Goal: Task Accomplishment & Management: Complete application form

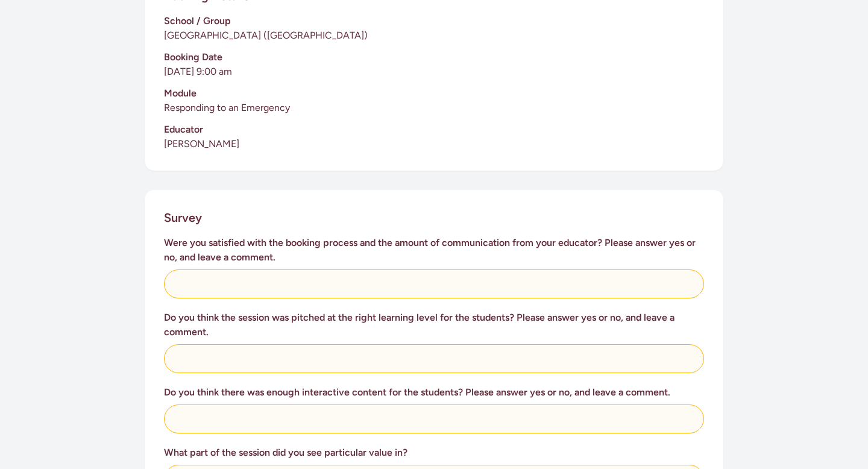
scroll to position [317, 0]
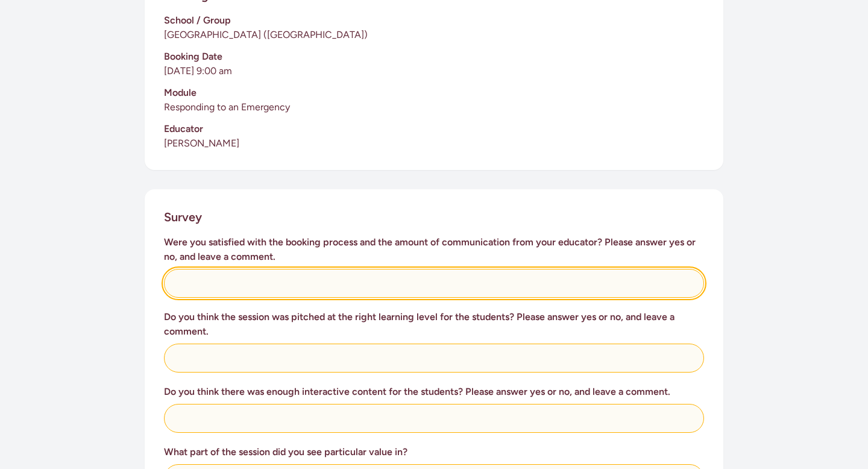
click at [210, 276] on input "text" at bounding box center [434, 283] width 540 height 29
type input "Yes - timely and informative communication."
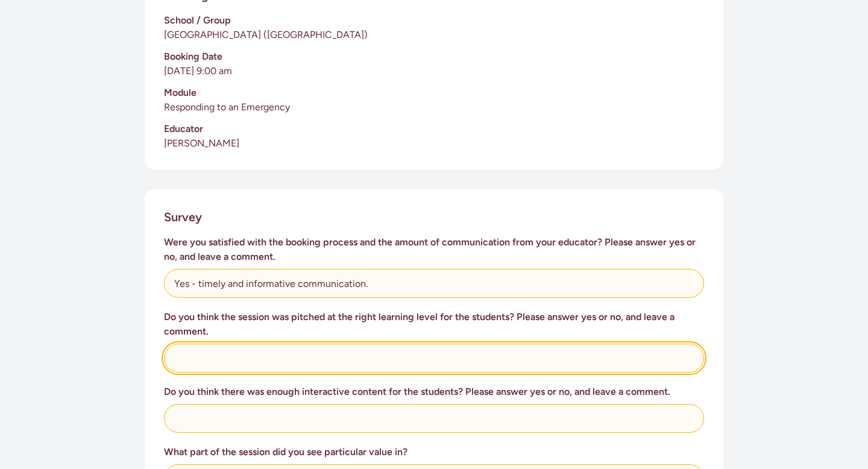
click at [205, 344] on input "text" at bounding box center [434, 358] width 540 height 29
type input "Yes - this was a great introduction to first aid."
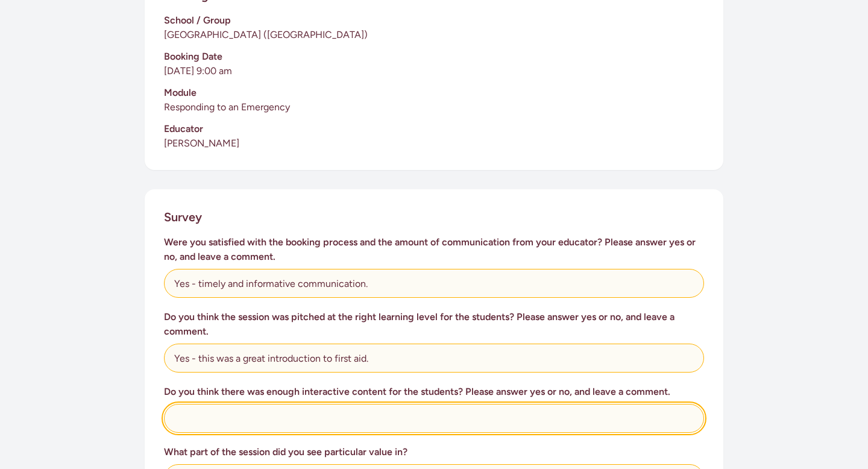
click at [193, 414] on input "text" at bounding box center [434, 418] width 540 height 29
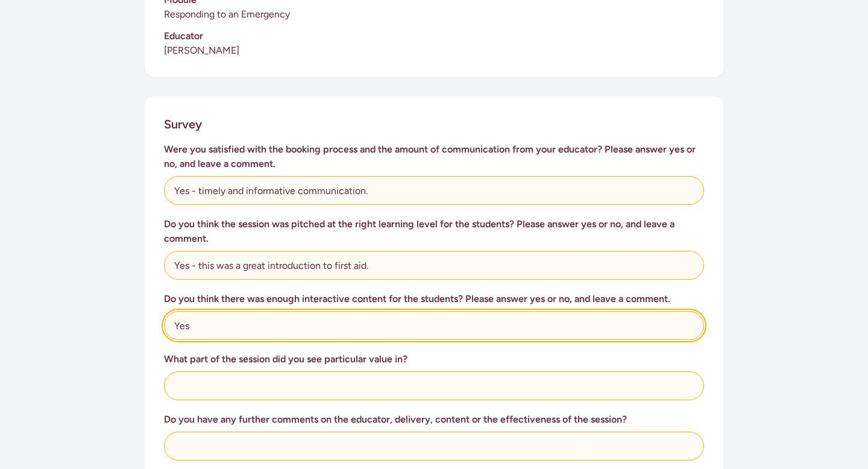
scroll to position [422, 0]
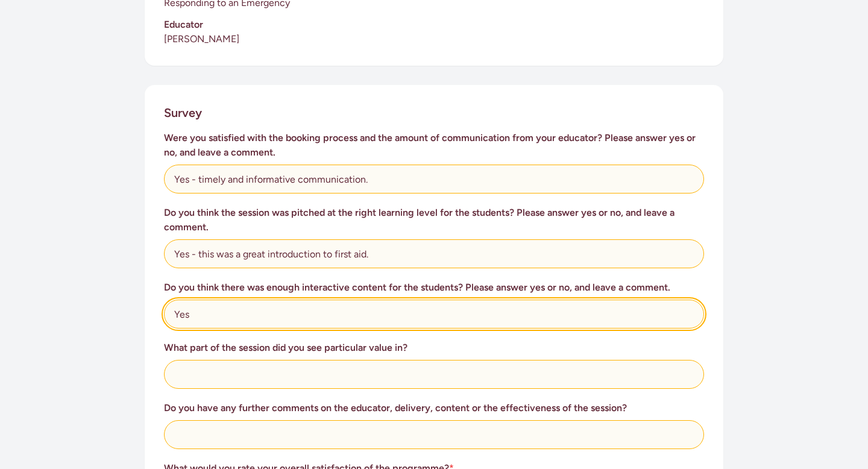
type input "Yes"
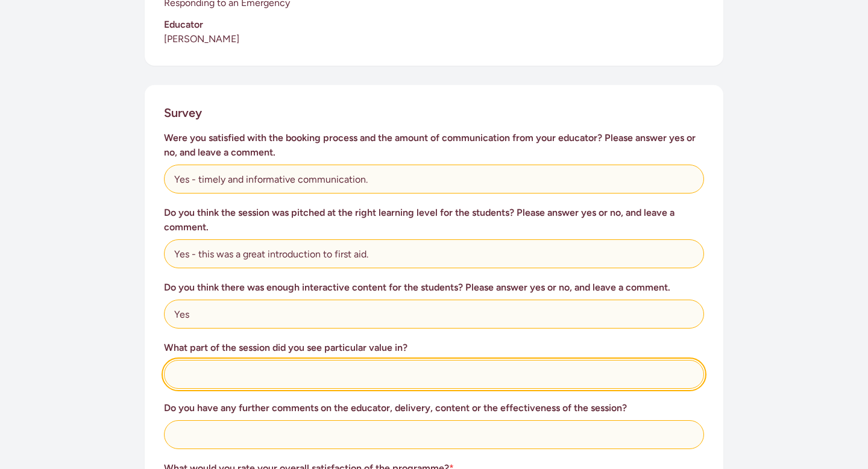
click at [194, 360] on input "text" at bounding box center [434, 374] width 540 height 29
type input "What the students were taught about being first responders and the Q & A"
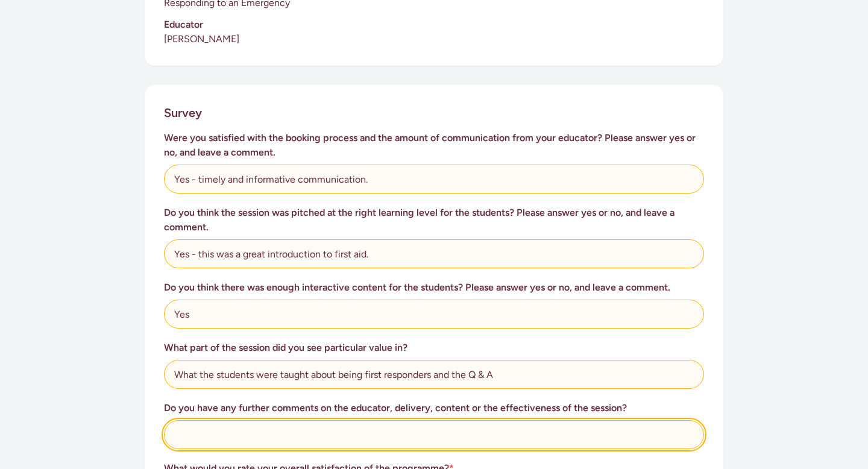
click at [208, 422] on input "text" at bounding box center [434, 434] width 540 height 29
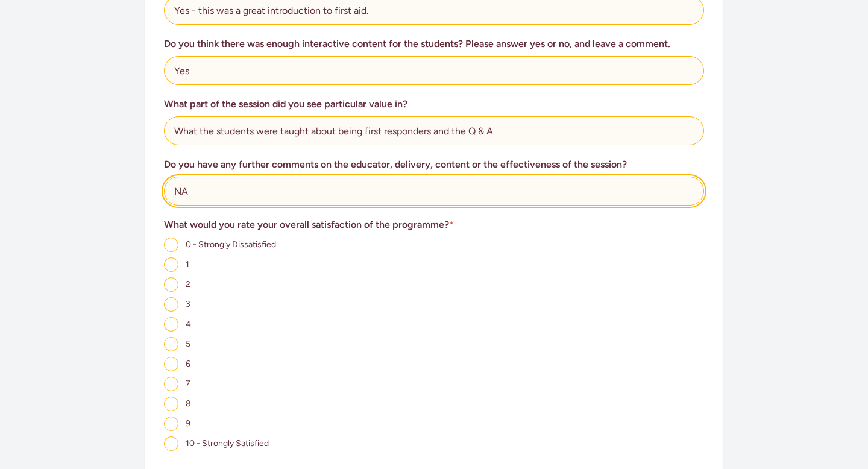
scroll to position [675, 0]
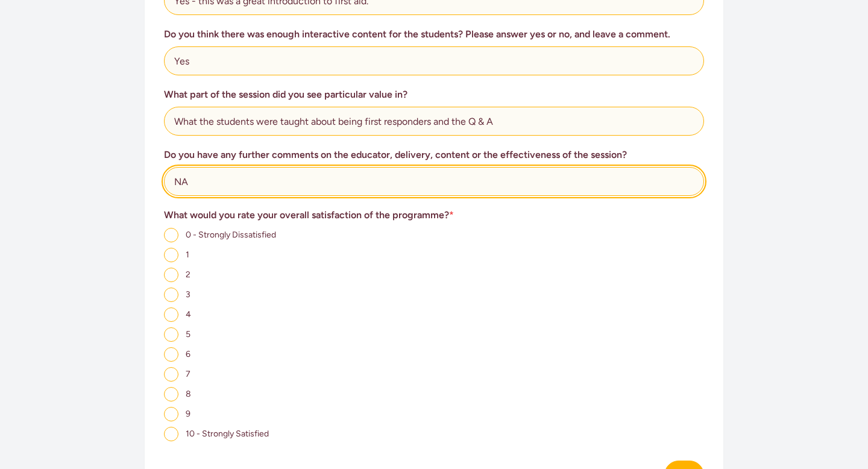
type input "NA"
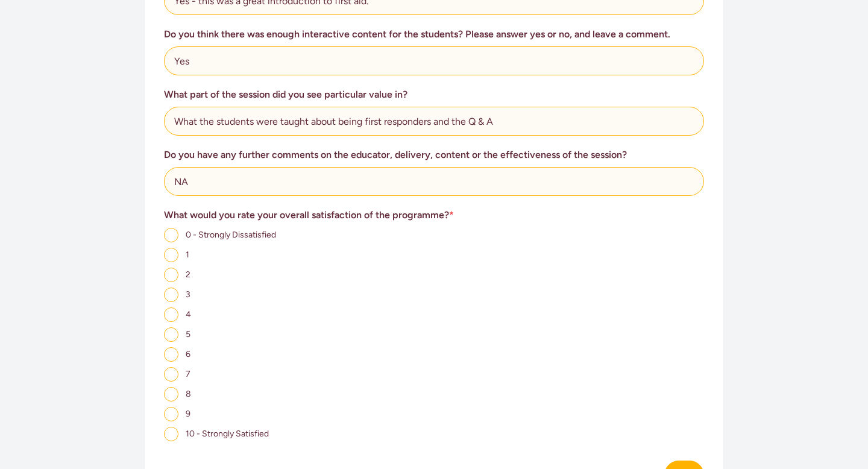
click at [172, 427] on input "10 - Strongly Satisfied" at bounding box center [171, 434] width 14 height 14
radio input "true"
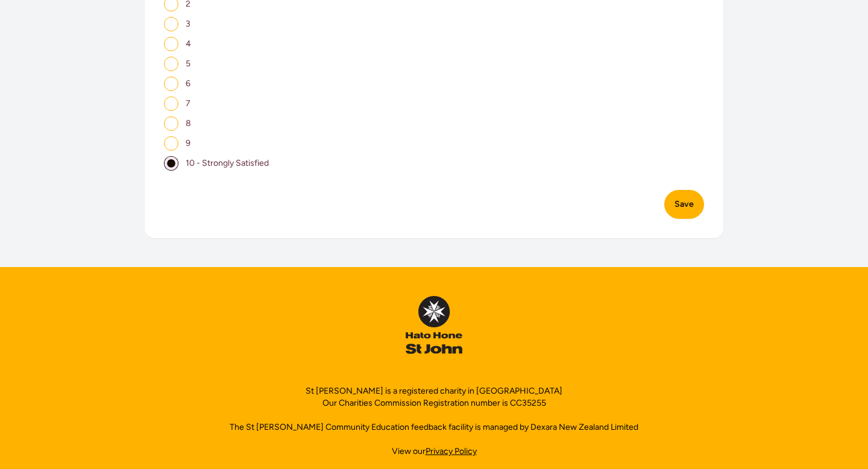
scroll to position [952, 0]
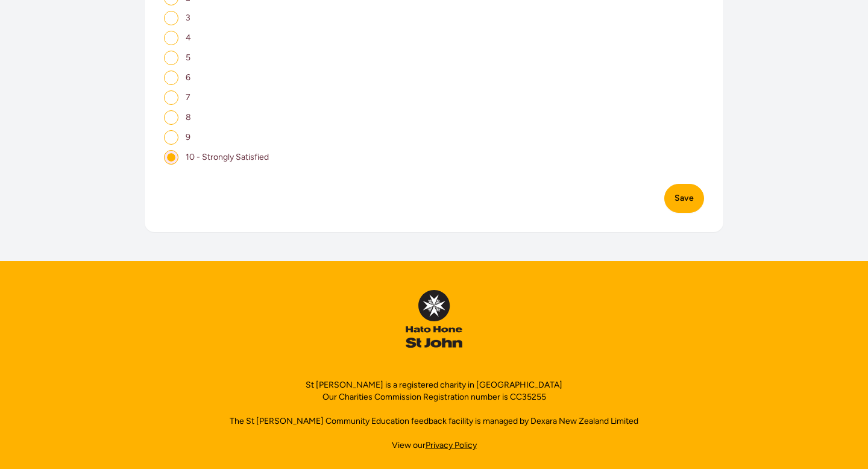
click at [681, 188] on button "Save" at bounding box center [685, 198] width 40 height 29
